Goal: Information Seeking & Learning: Learn about a topic

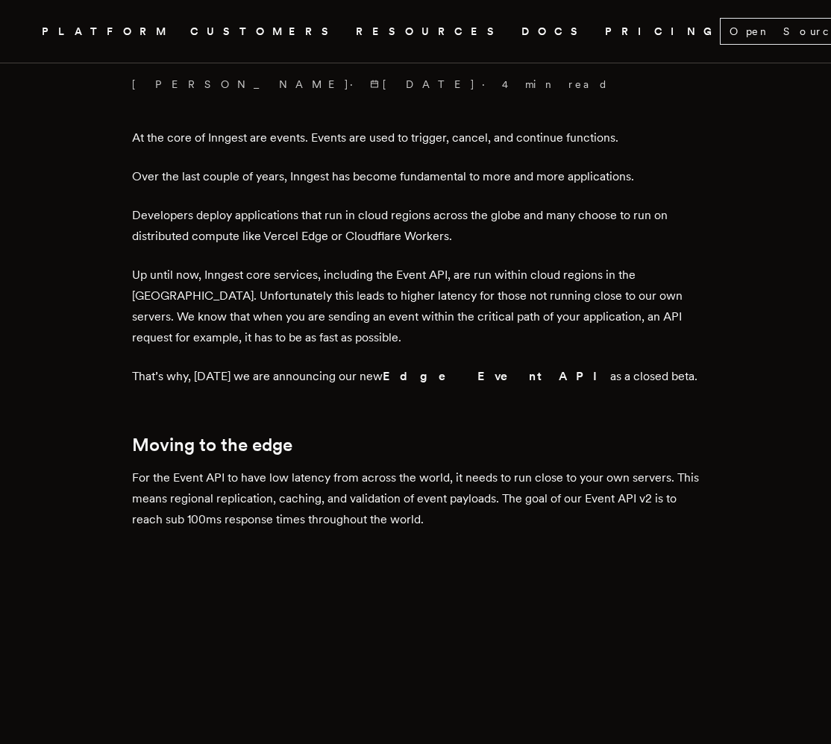
scroll to position [552, 0]
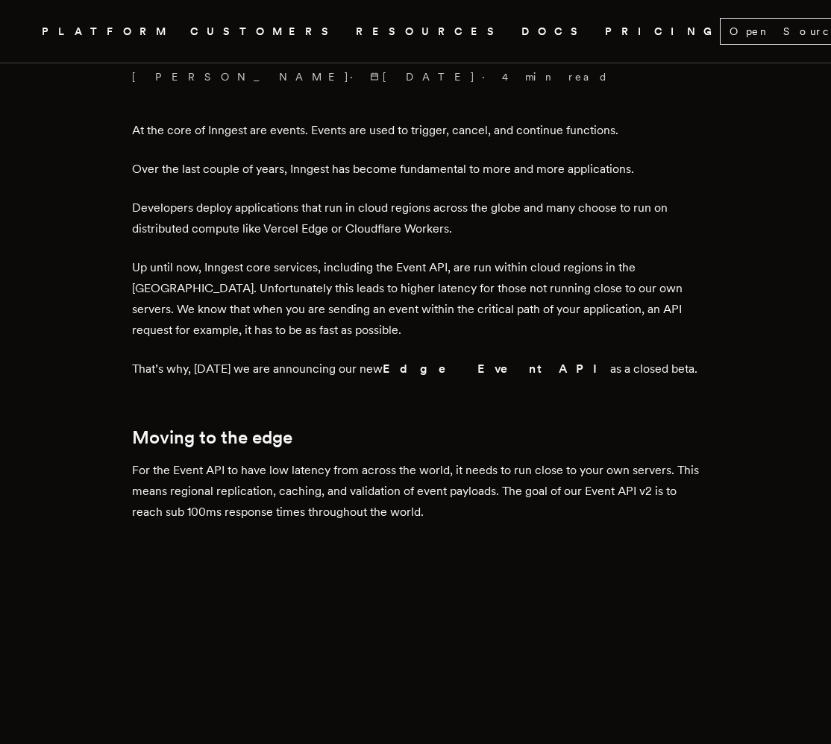
click at [408, 370] on strong "Edge Event API" at bounding box center [495, 369] width 227 height 14
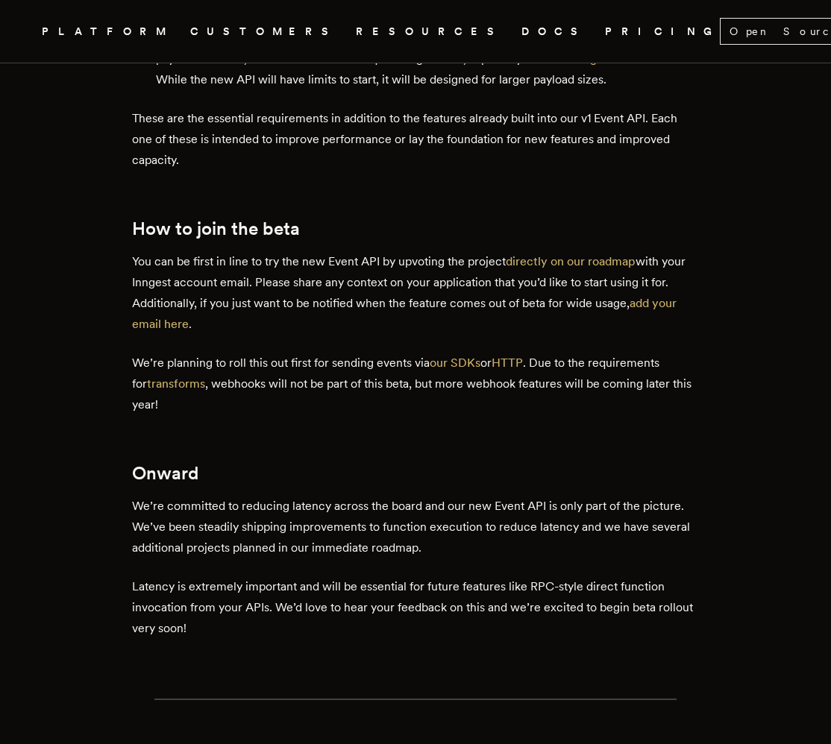
scroll to position [1920, 0]
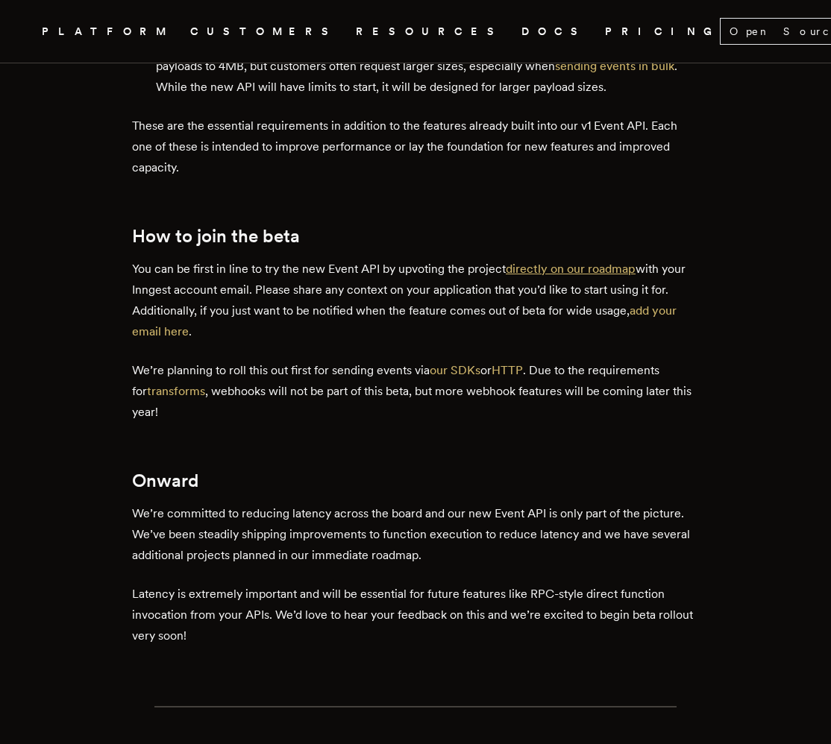
click at [550, 262] on link "directly on our roadmap" at bounding box center [570, 269] width 130 height 14
click at [576, 262] on link "directly on our roadmap" at bounding box center [570, 269] width 130 height 14
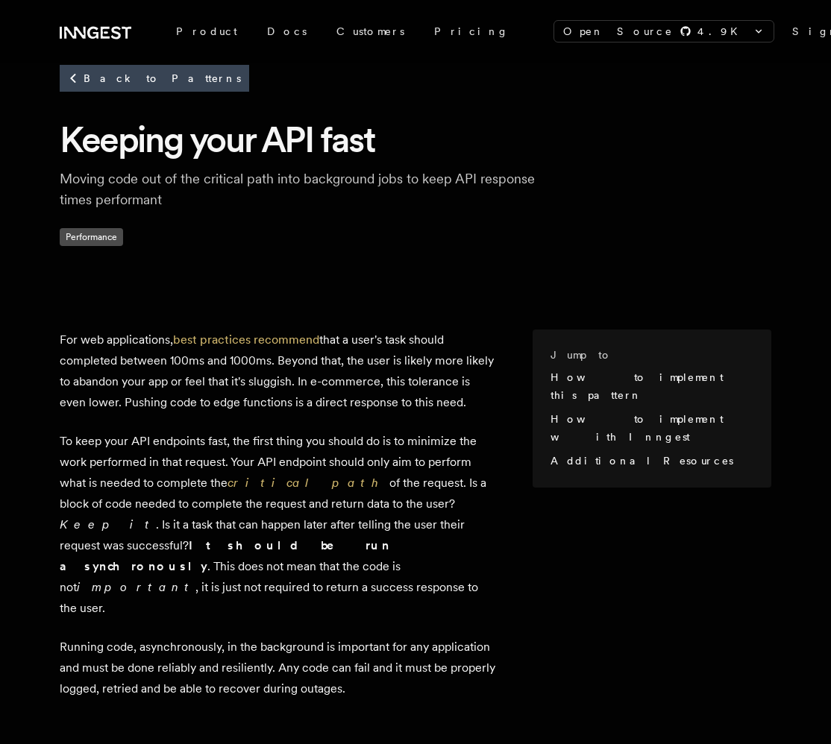
scroll to position [66, 0]
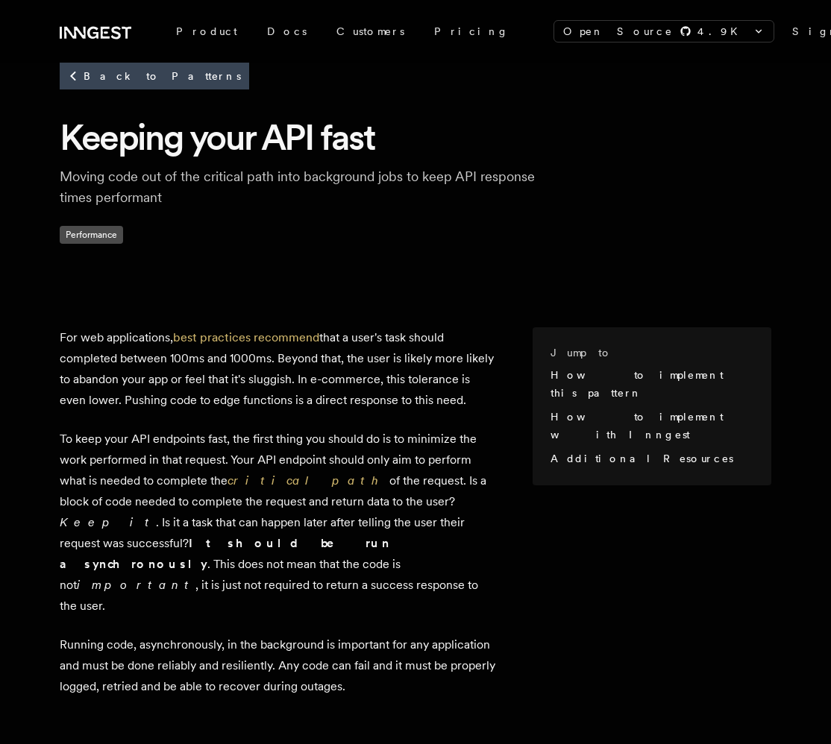
click at [335, 377] on p "For web applications, best practices recommend that a user's task should comple…" at bounding box center [278, 368] width 437 height 83
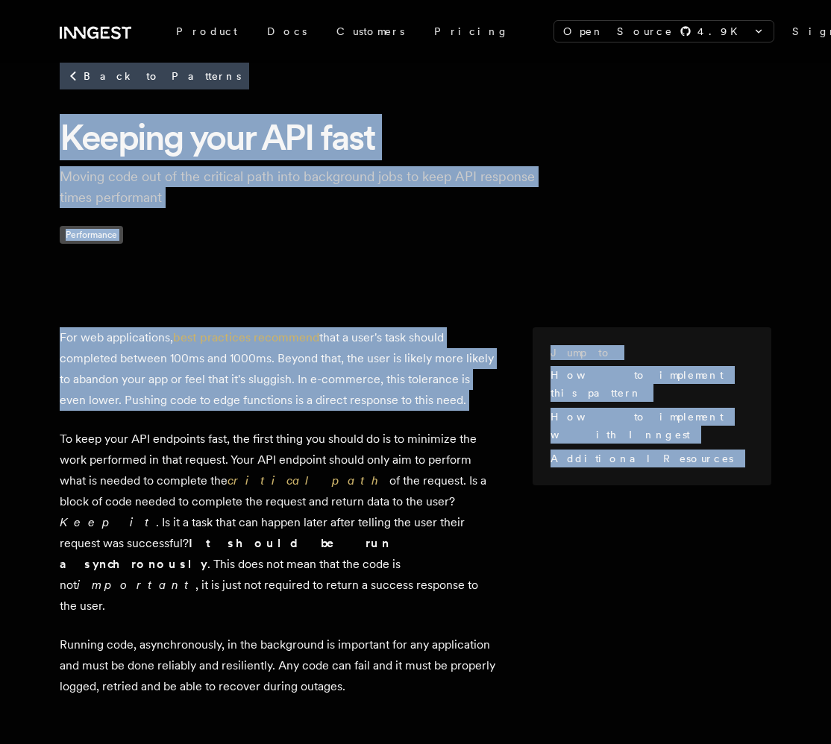
drag, startPoint x: 335, startPoint y: 377, endPoint x: 278, endPoint y: 135, distance: 248.8
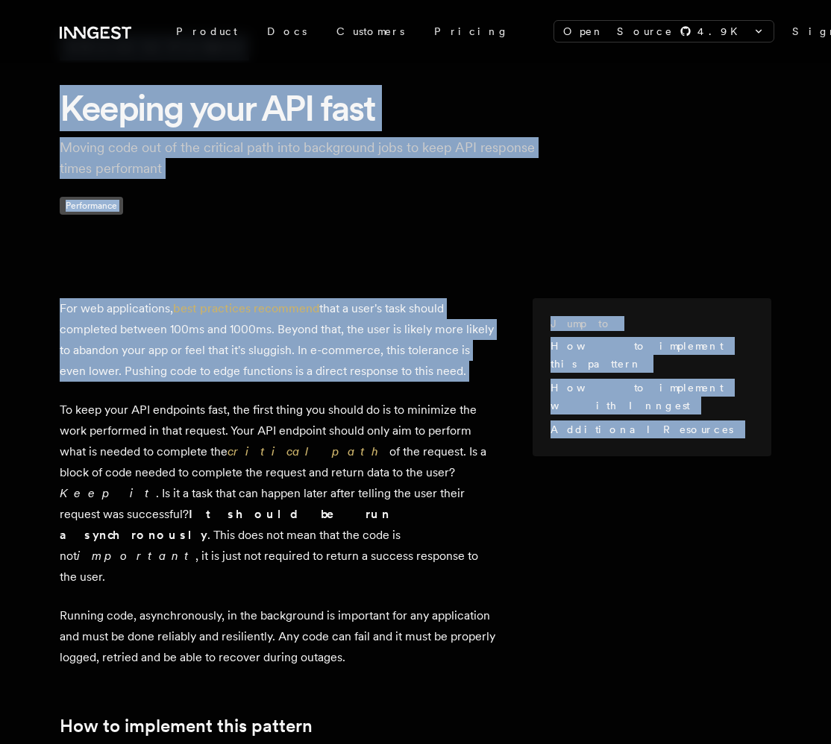
scroll to position [104, 0]
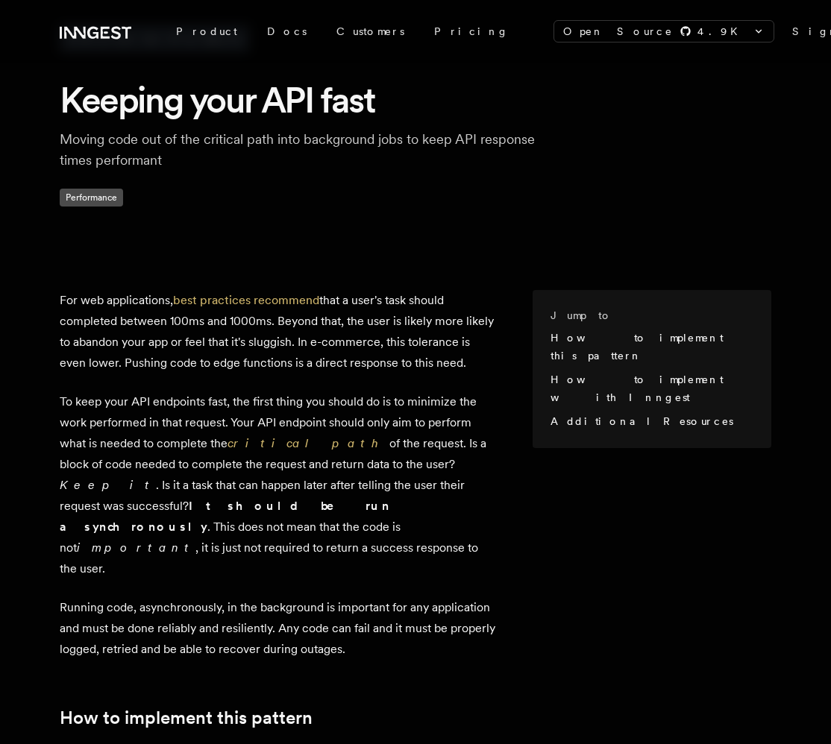
click at [305, 405] on p "To keep your API endpoints fast, the first thing you should do is to minimize t…" at bounding box center [278, 485] width 437 height 188
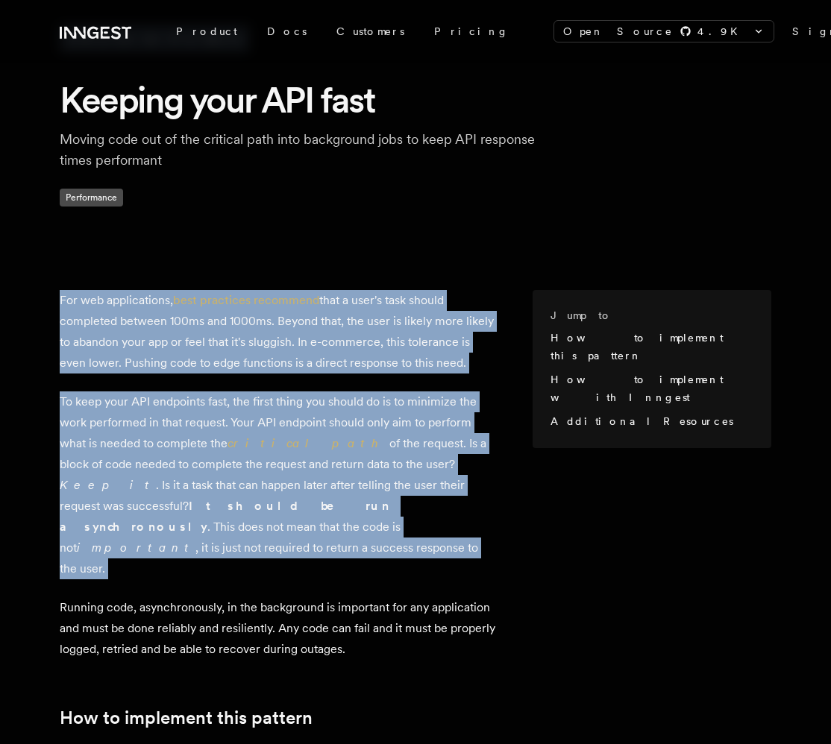
drag, startPoint x: 305, startPoint y: 405, endPoint x: 286, endPoint y: 309, distance: 97.4
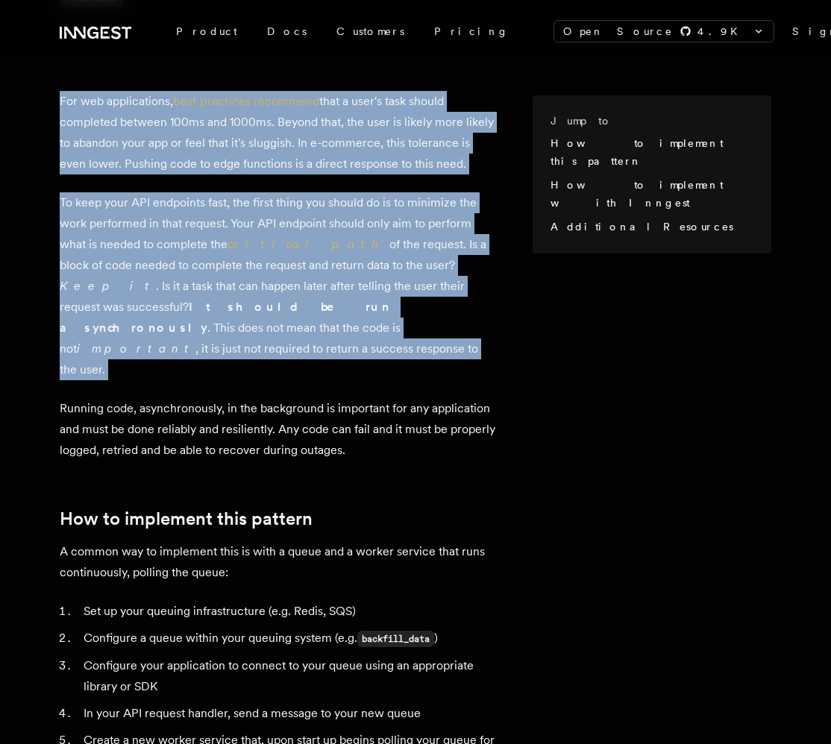
scroll to position [458, 0]
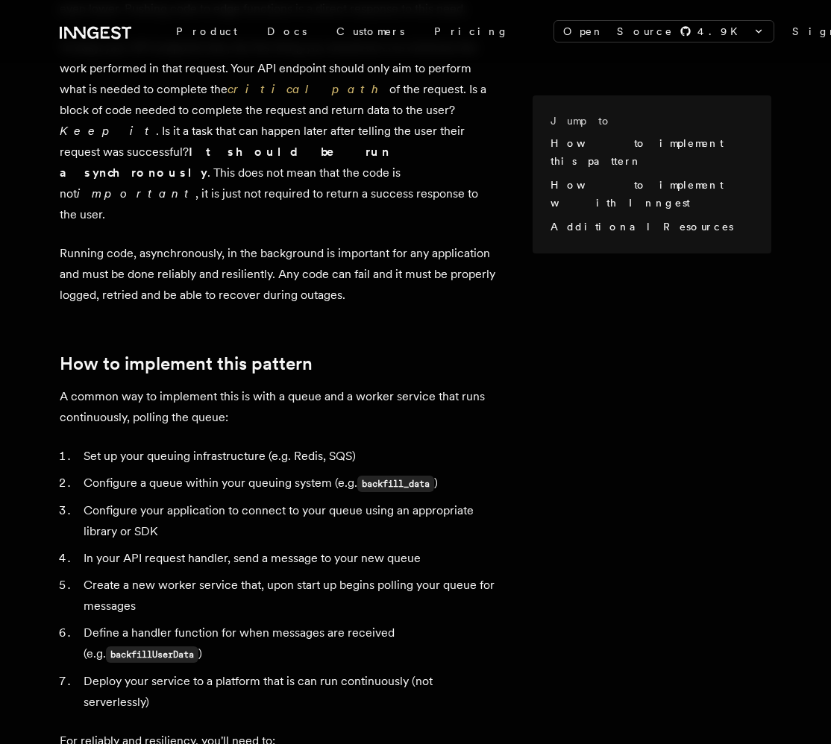
click at [189, 386] on p "A common way to implement this is with a queue and a worker service that runs c…" at bounding box center [278, 407] width 437 height 42
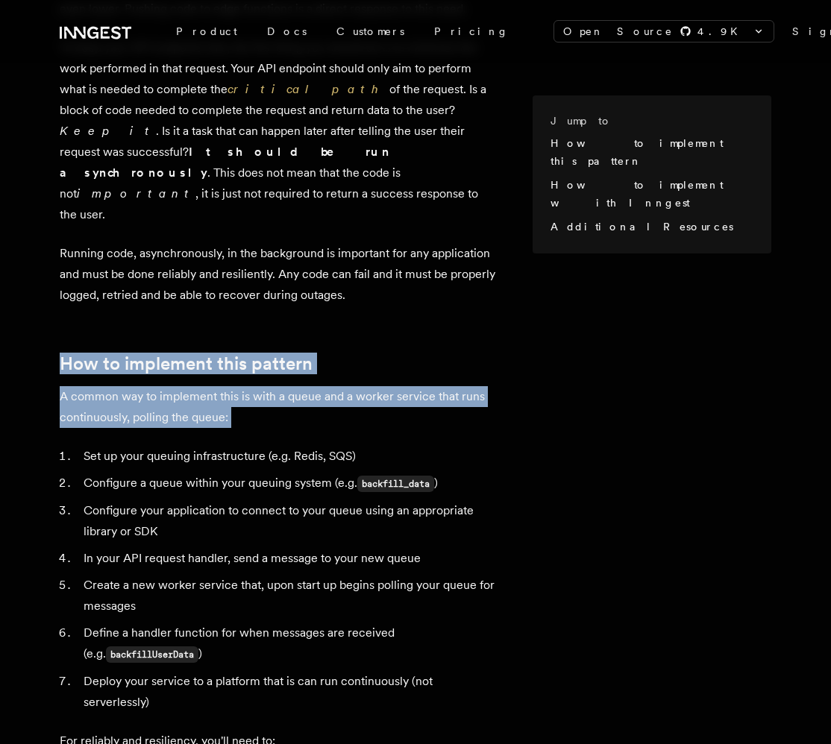
drag, startPoint x: 189, startPoint y: 341, endPoint x: 180, endPoint y: 298, distance: 43.4
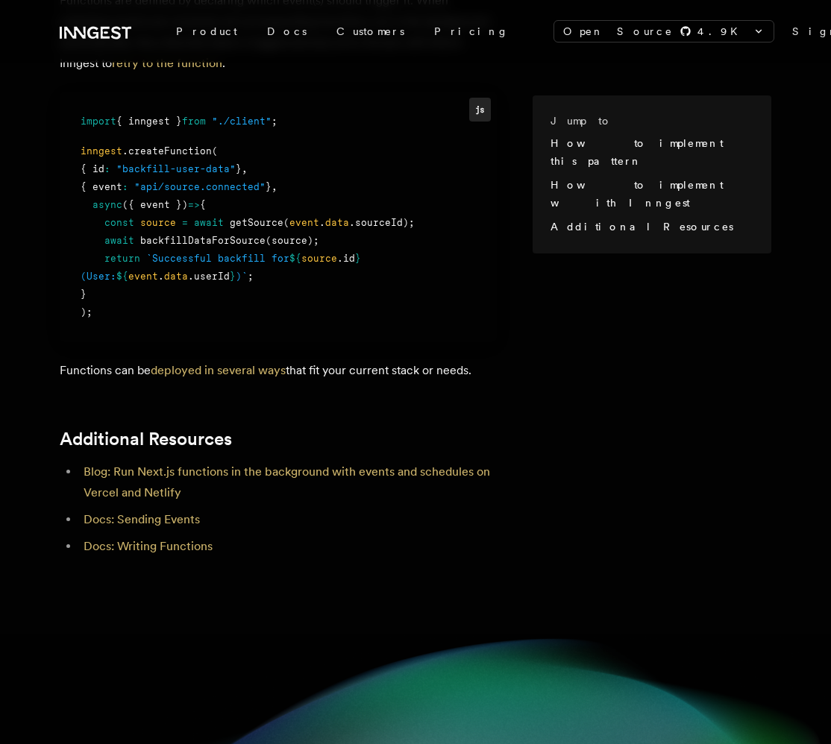
scroll to position [1991, 0]
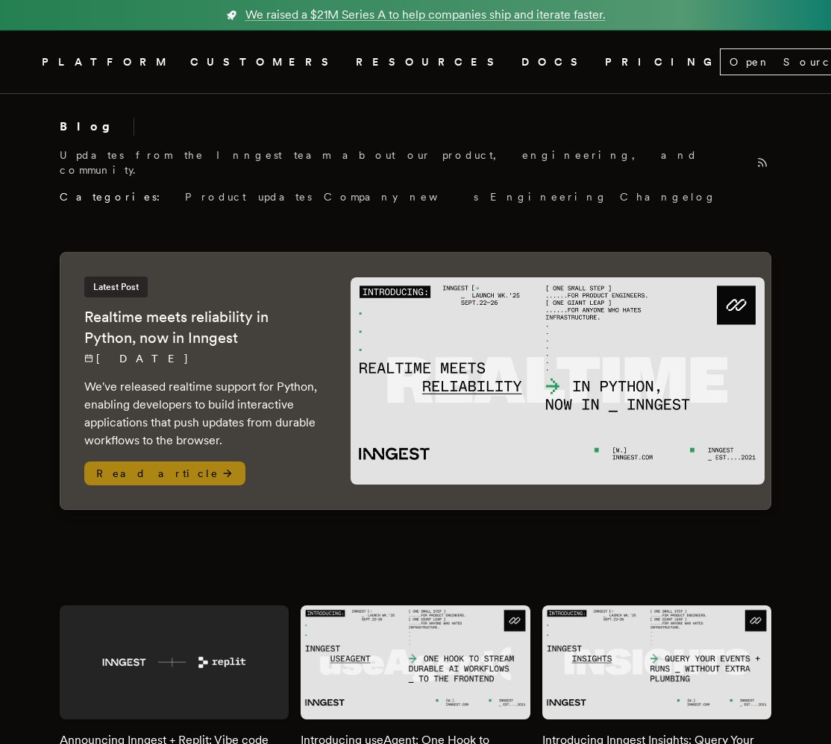
scroll to position [6400, 0]
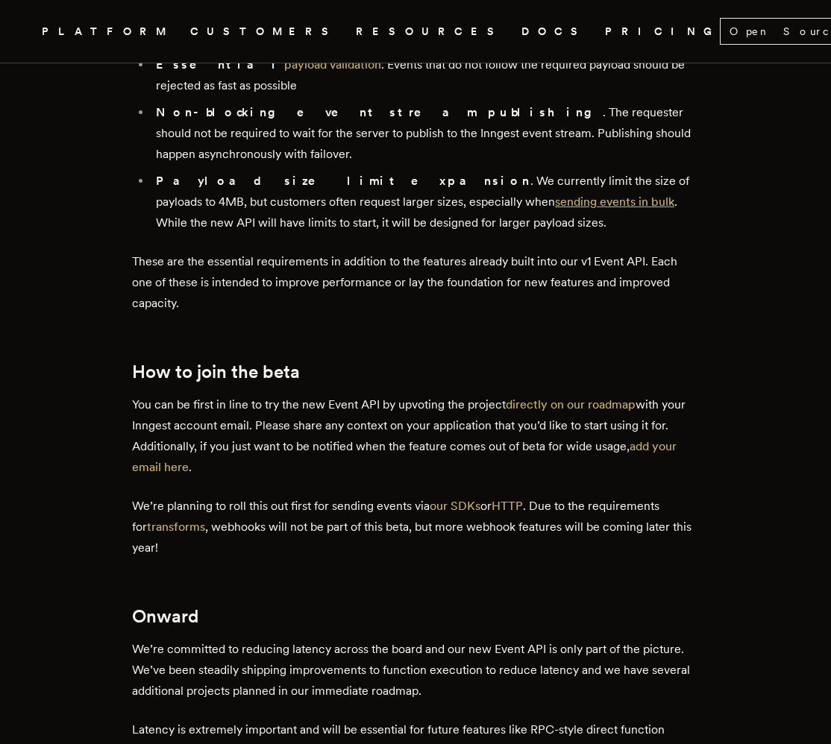
scroll to position [1844, 0]
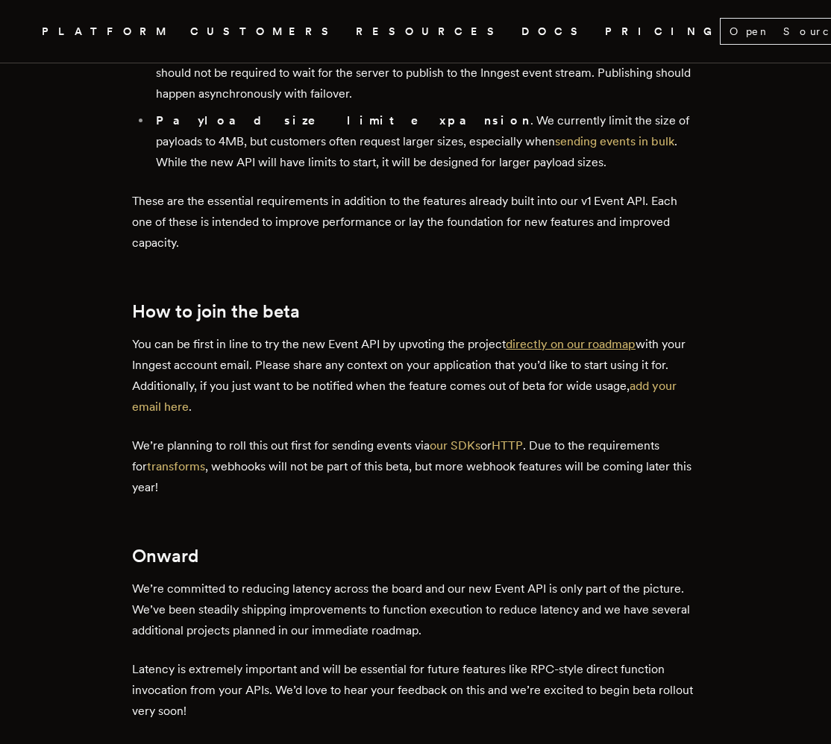
click at [548, 337] on link "directly on our roadmap" at bounding box center [570, 344] width 130 height 14
click at [655, 379] on link "add your email here" at bounding box center [404, 396] width 544 height 35
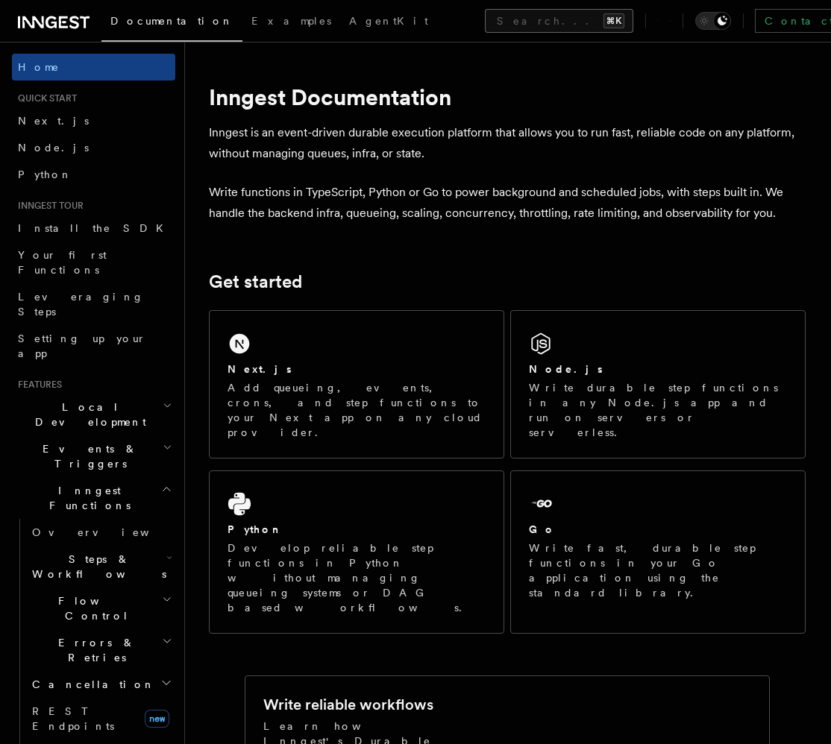
click at [485, 16] on button "Search... ⌘K" at bounding box center [559, 21] width 148 height 24
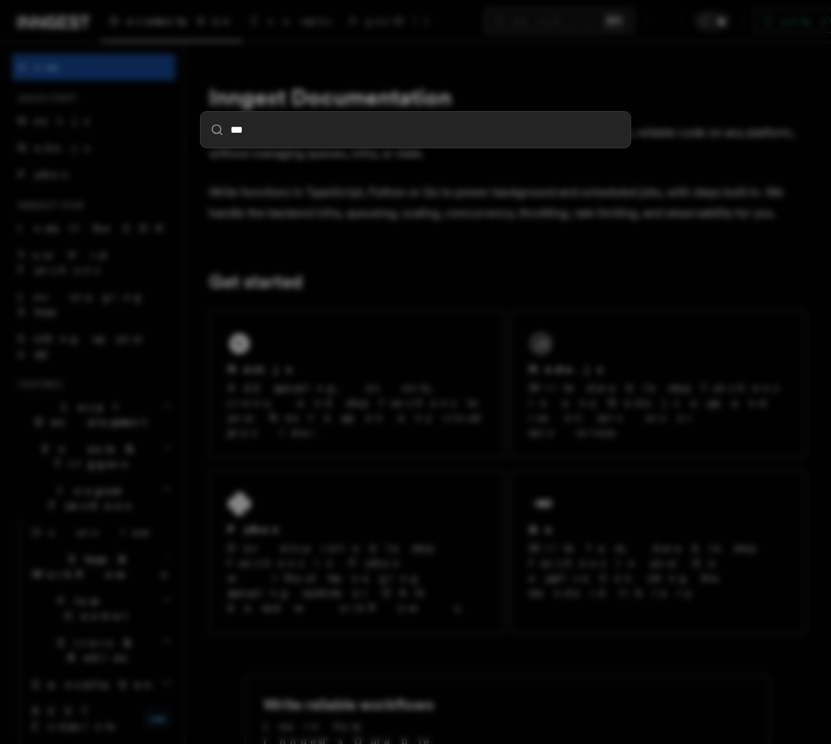
type input "****"
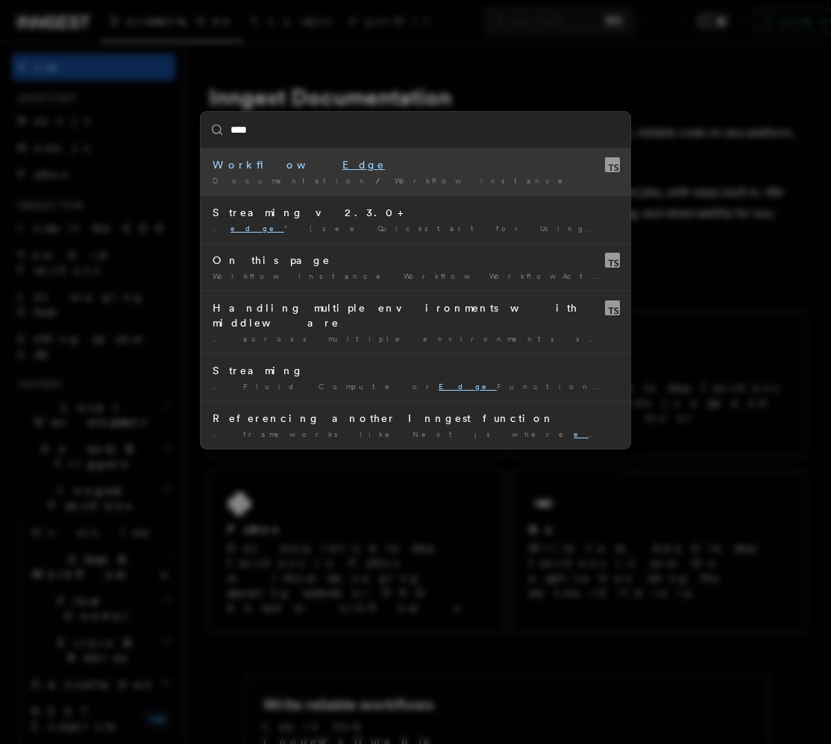
click at [256, 163] on div "Workflow Edge" at bounding box center [415, 164] width 406 height 15
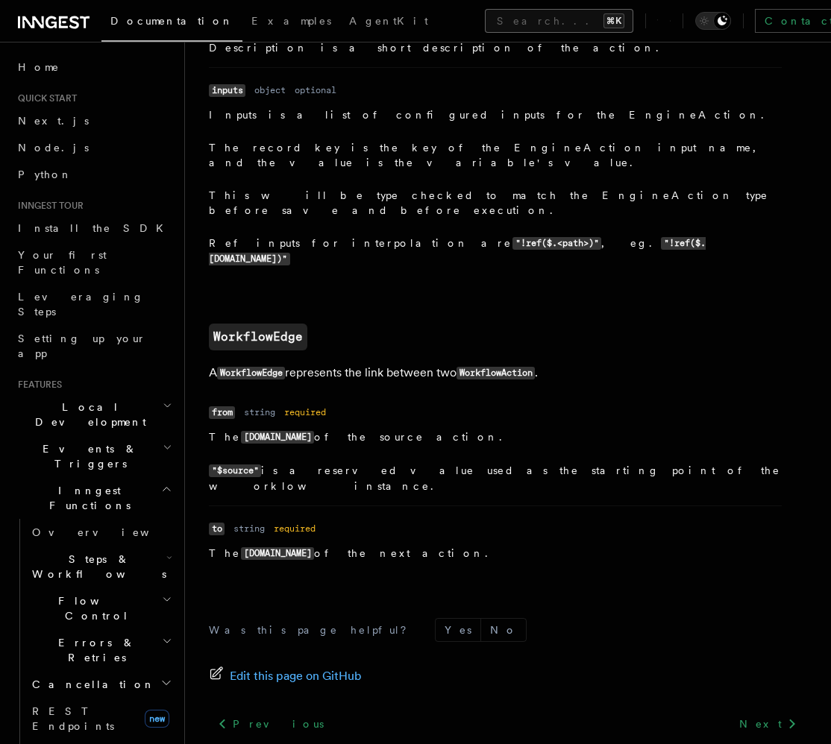
scroll to position [1566, 0]
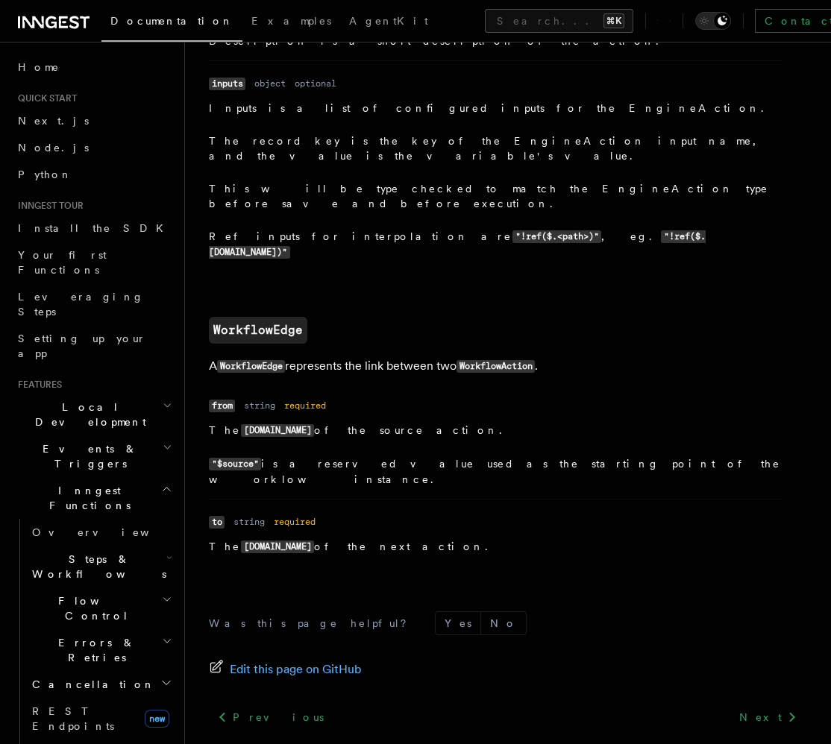
click at [348, 317] on h2 "WorkflowEdge" at bounding box center [507, 330] width 596 height 27
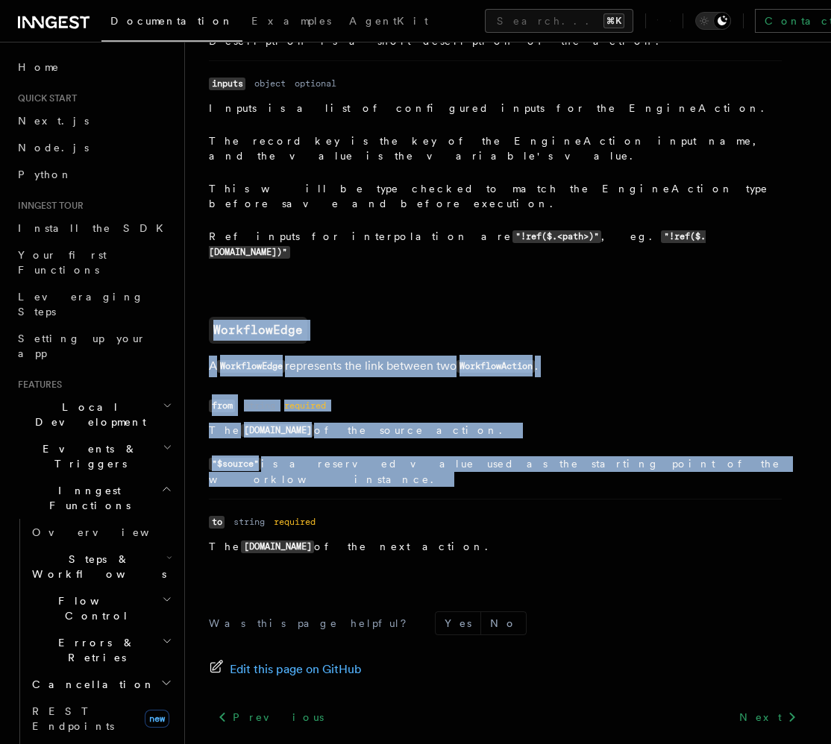
drag, startPoint x: 348, startPoint y: 215, endPoint x: 435, endPoint y: 364, distance: 172.7
click at [485, 25] on button "Search... ⌘K" at bounding box center [559, 21] width 148 height 24
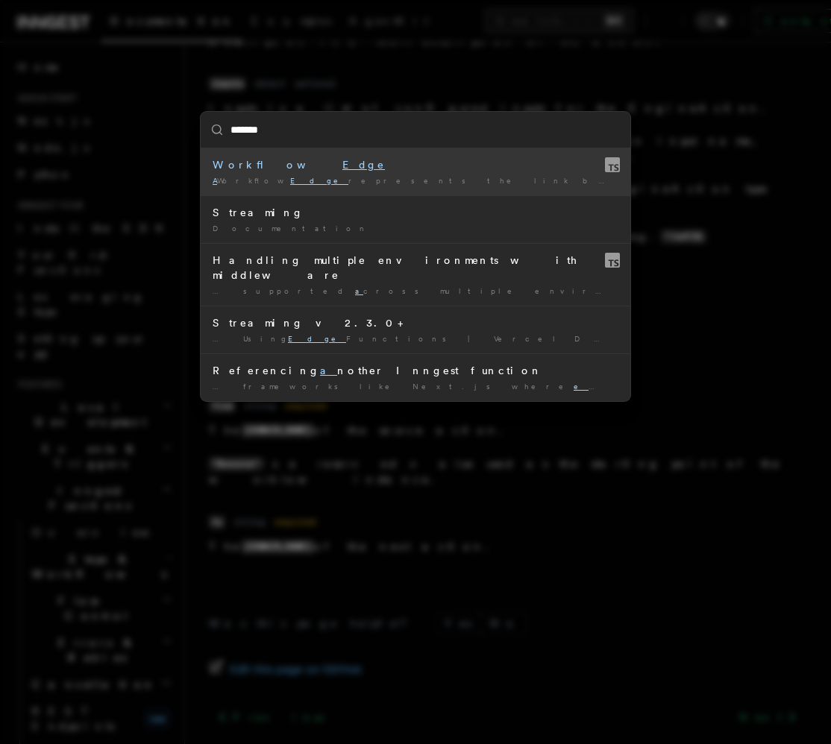
type input "********"
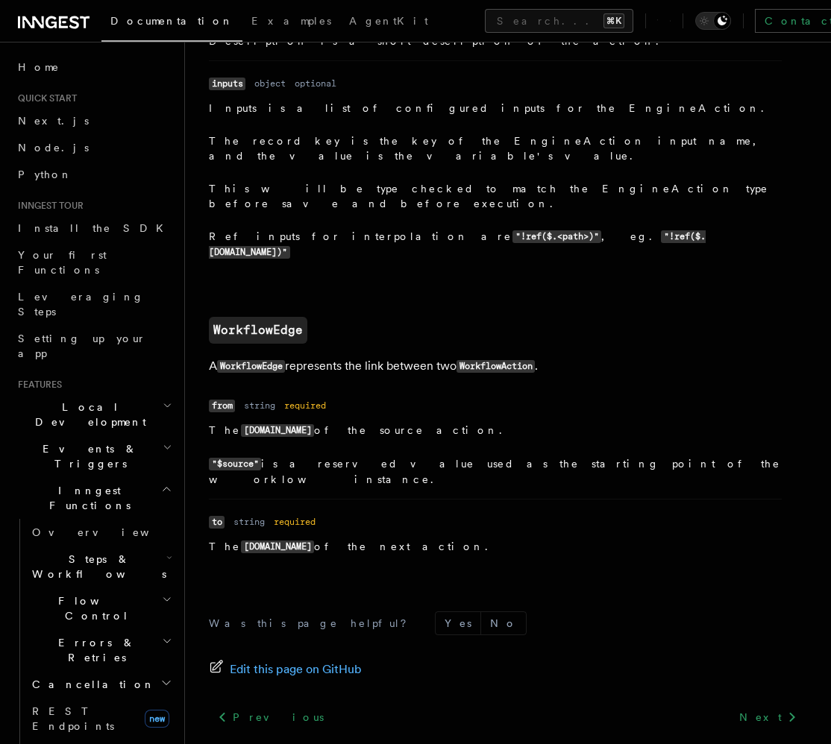
click at [535, 659] on div "Edit this page on GitHub" at bounding box center [507, 669] width 596 height 21
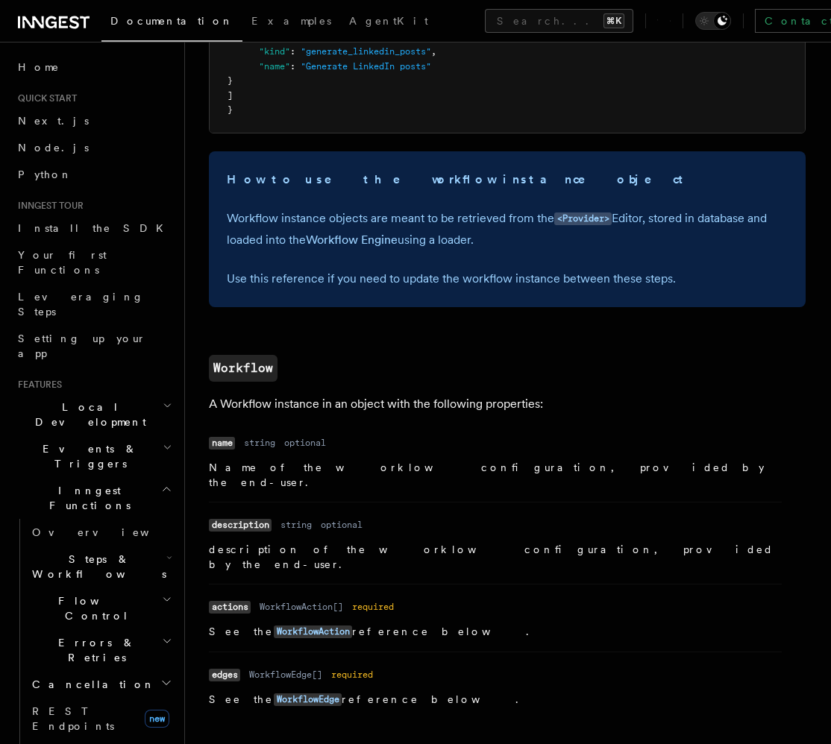
scroll to position [0, 0]
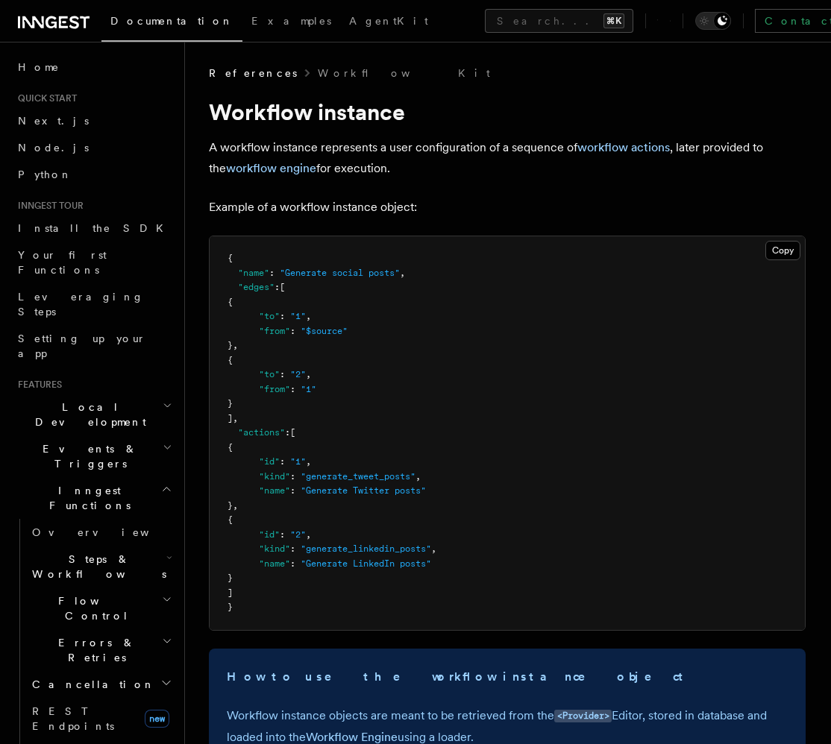
click at [63, 19] on icon at bounding box center [54, 22] width 72 height 18
